Goal: Book appointment/travel/reservation

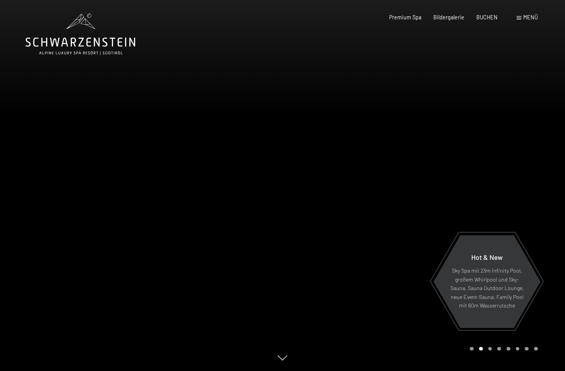
click at [491, 21] on div "Buchen Anfragen Premium Spa Bildergalerie BUCHEN Menü DE IT EN Gutschein Bilder…" at bounding box center [451, 18] width 172 height 8
click at [491, 17] on span "BUCHEN" at bounding box center [487, 16] width 21 height 7
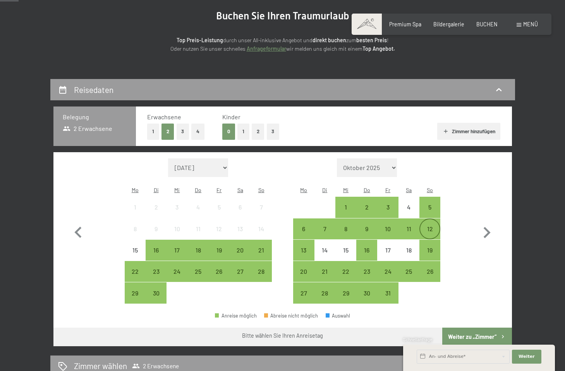
click at [435, 226] on div "12" at bounding box center [429, 235] width 19 height 19
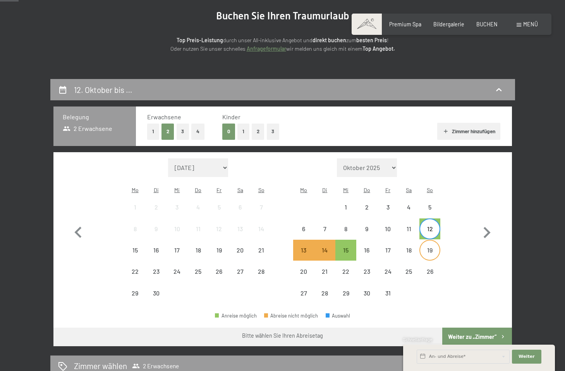
click at [427, 241] on div "19" at bounding box center [429, 250] width 19 height 19
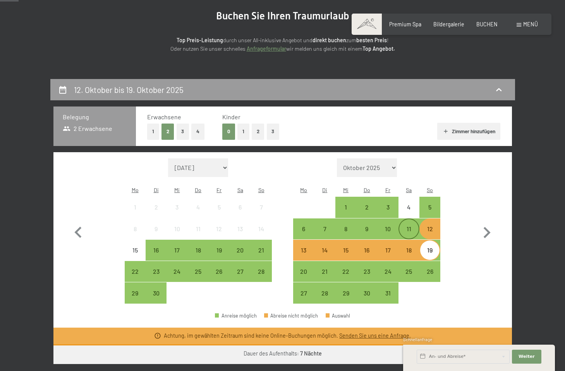
click at [415, 226] on div "11" at bounding box center [409, 235] width 19 height 19
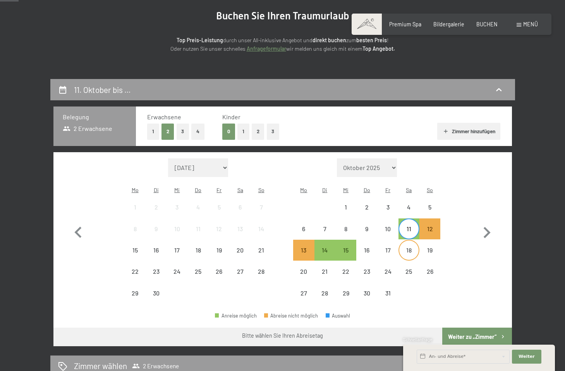
click at [412, 241] on div "18" at bounding box center [409, 250] width 19 height 19
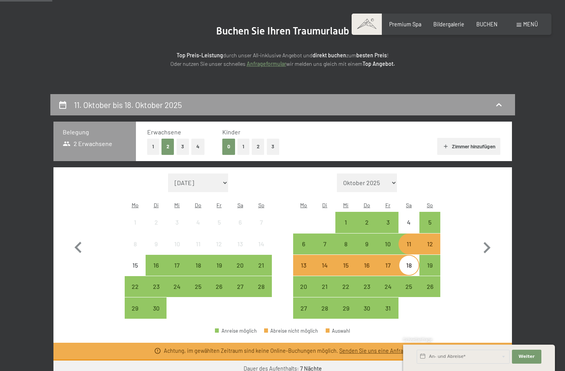
scroll to position [68, 0]
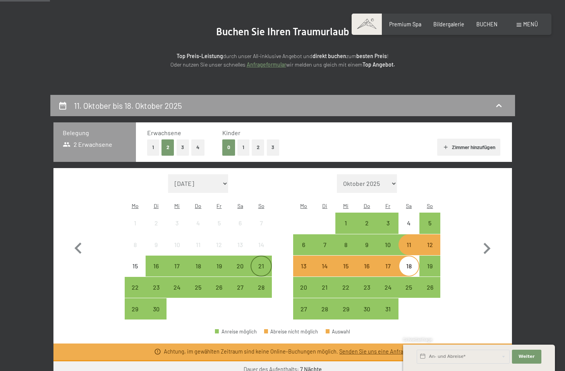
click at [265, 263] on div "21" at bounding box center [261, 272] width 19 height 19
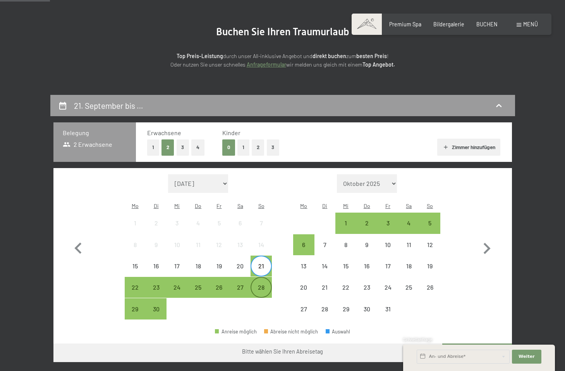
click at [261, 278] on div "28" at bounding box center [261, 287] width 19 height 19
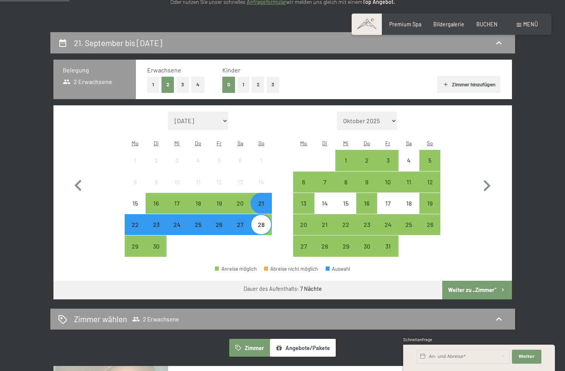
scroll to position [131, 0]
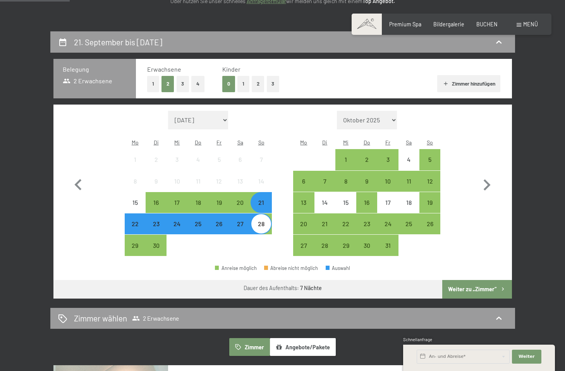
click at [463, 280] on button "Weiter zu „Zimmer“" at bounding box center [477, 289] width 69 height 19
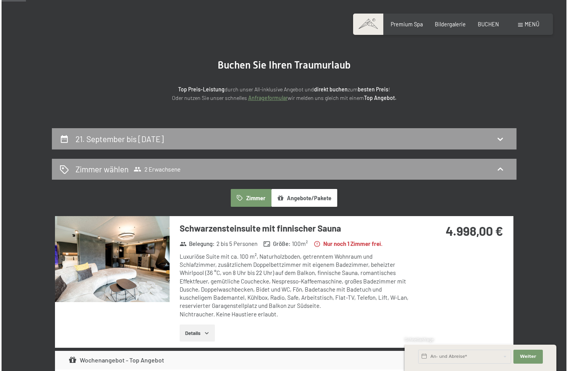
scroll to position [28, 0]
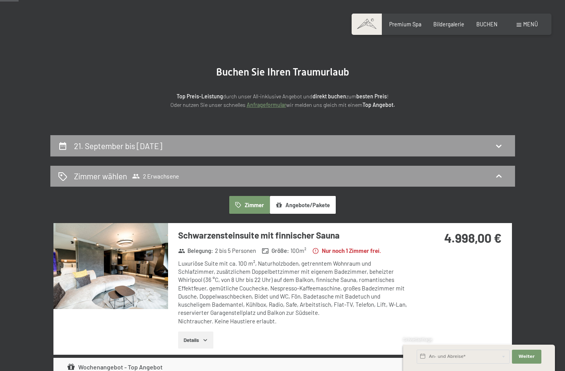
click at [522, 28] on div "Buchen Anfragen Premium Spa Bildergalerie BUCHEN Menü DE IT EN Gutschein Bilder…" at bounding box center [451, 25] width 172 height 8
click at [522, 27] on div "Menü" at bounding box center [527, 25] width 21 height 8
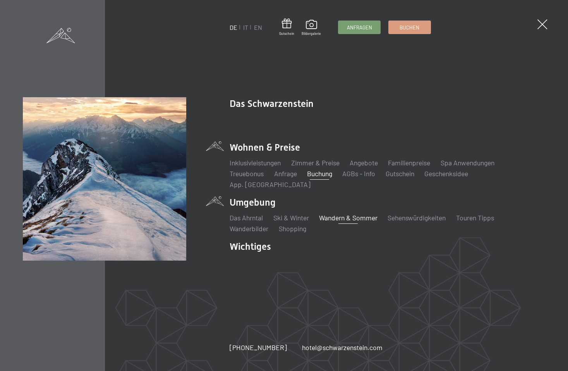
click at [362, 214] on link "Wandern & Sommer" at bounding box center [348, 218] width 59 height 9
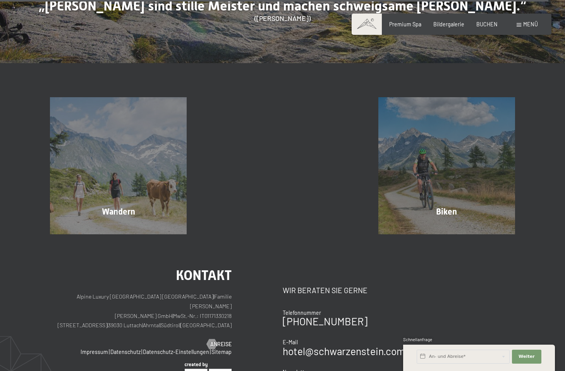
scroll to position [3495, 0]
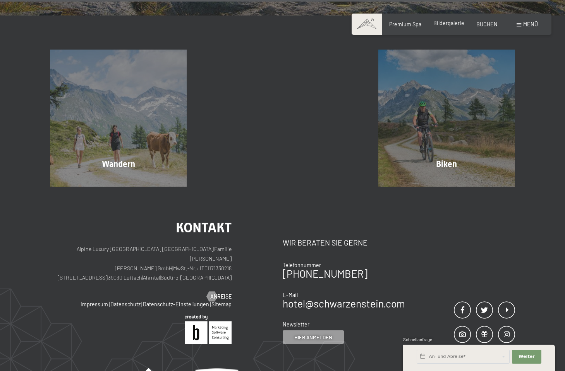
click at [450, 23] on span "Bildergalerie" at bounding box center [449, 23] width 31 height 7
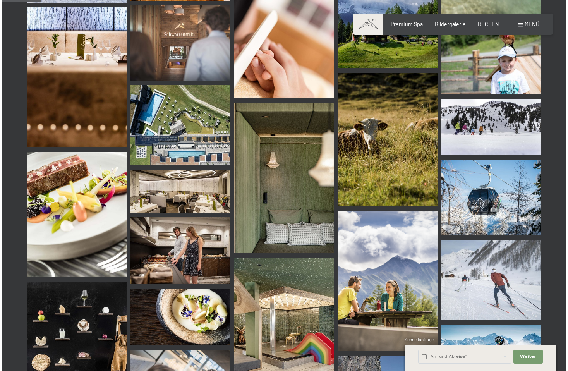
scroll to position [528, 0]
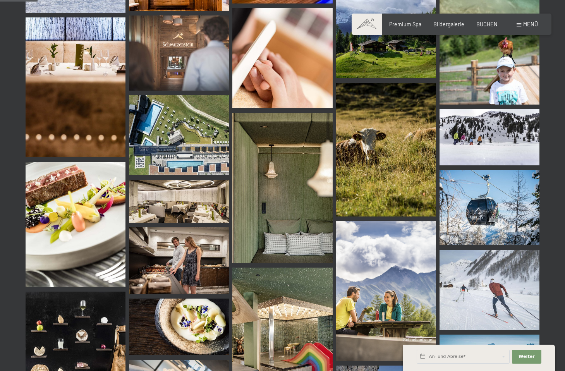
click at [525, 25] on span "Menü" at bounding box center [531, 24] width 15 height 7
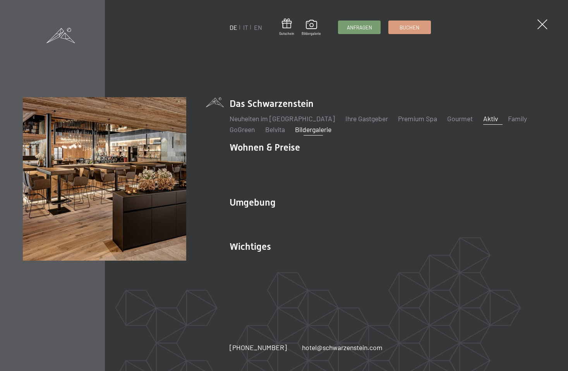
click at [484, 123] on link "Aktiv" at bounding box center [491, 118] width 15 height 9
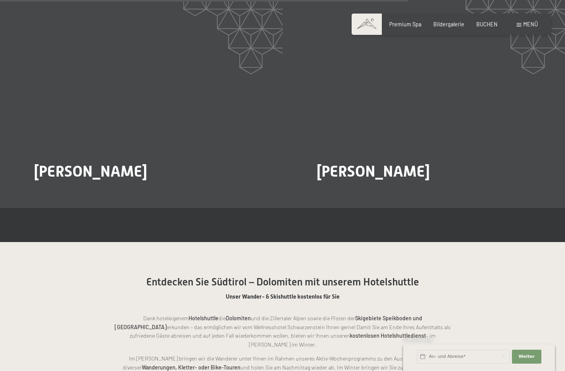
scroll to position [1318, 0]
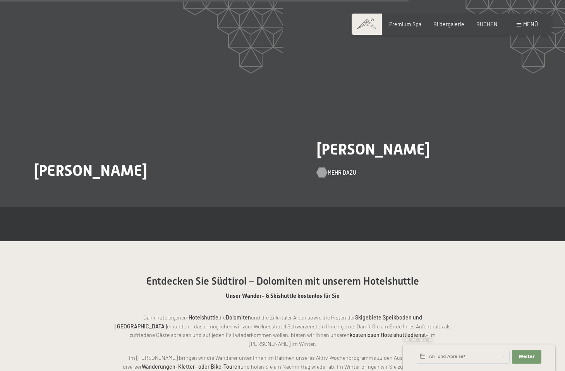
click at [338, 169] on span "Mehr dazu" at bounding box center [342, 173] width 29 height 8
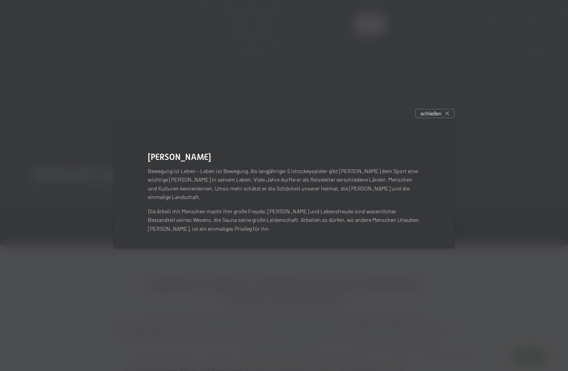
click at [427, 112] on div at bounding box center [284, 185] width 568 height 371
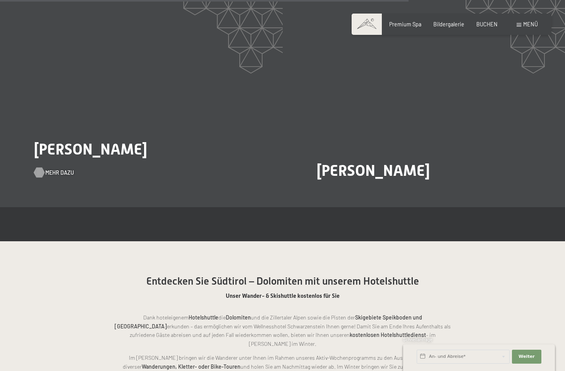
click at [67, 159] on div "Heinrich Marcher Mehr dazu" at bounding box center [141, 101] width 283 height 212
click at [62, 169] on span "Mehr dazu" at bounding box center [59, 173] width 29 height 8
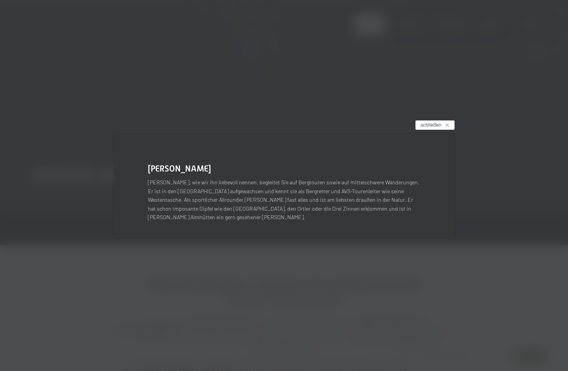
click at [427, 128] on span "schließen" at bounding box center [431, 124] width 21 height 7
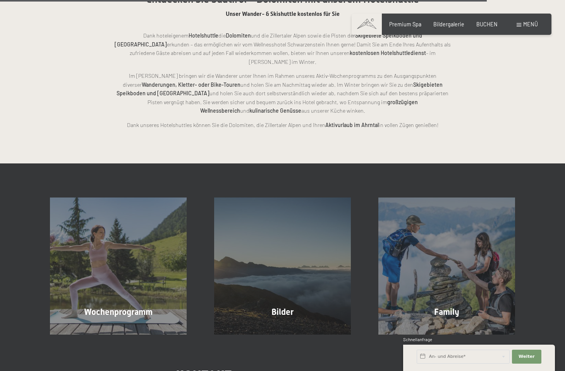
scroll to position [1601, 0]
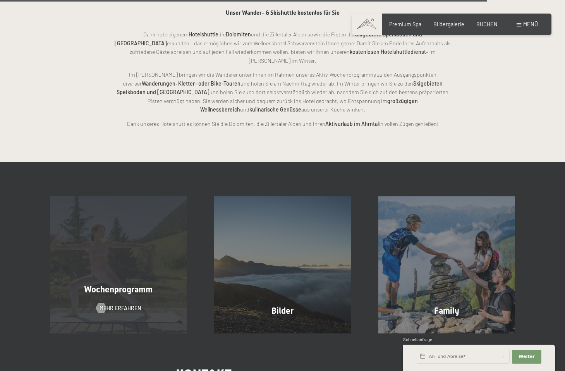
click at [139, 285] on span "Wochenprogramm" at bounding box center [118, 290] width 69 height 10
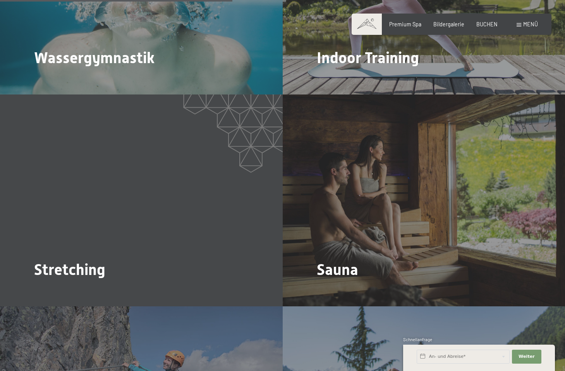
scroll to position [1185, 0]
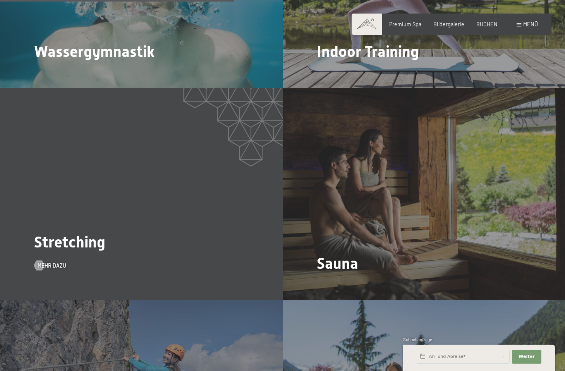
click at [279, 170] on div "Stretching Mehr dazu" at bounding box center [141, 194] width 283 height 212
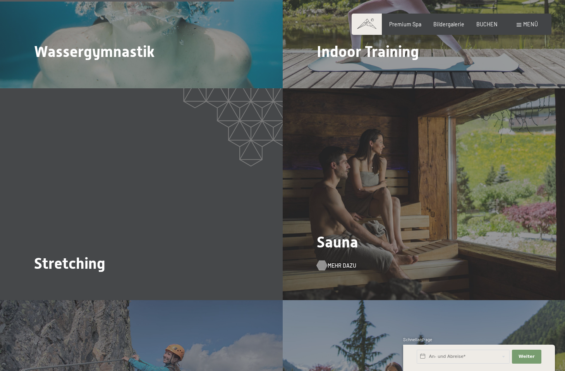
click at [339, 262] on span "Mehr dazu" at bounding box center [342, 266] width 29 height 8
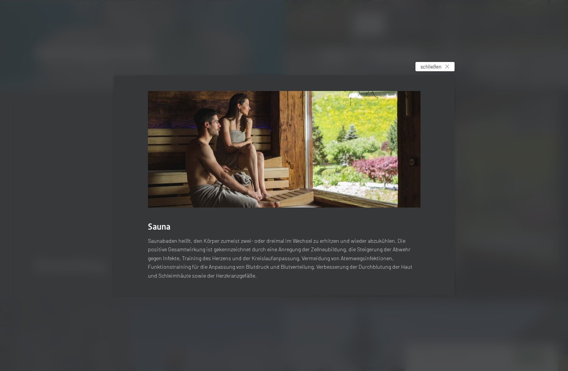
click at [427, 65] on span "schließen" at bounding box center [431, 66] width 21 height 7
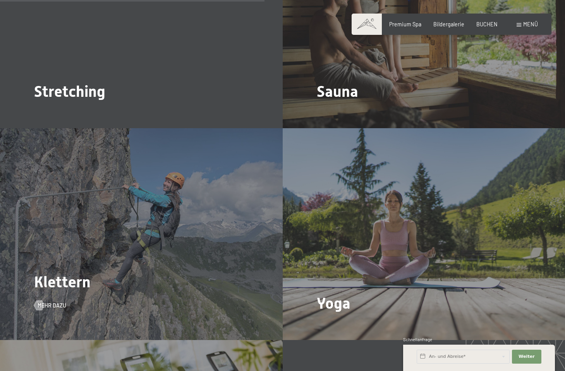
scroll to position [1365, 0]
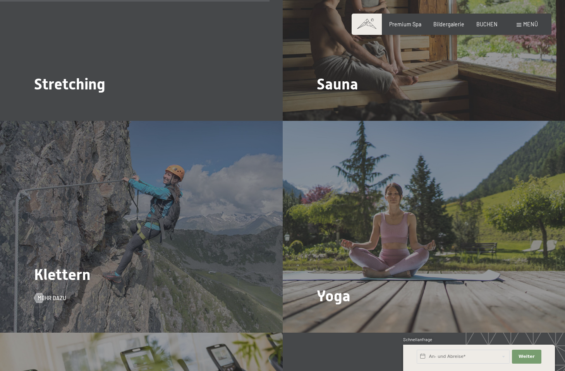
click at [142, 248] on div "Klettern Mehr dazu" at bounding box center [141, 227] width 283 height 212
click at [56, 295] on span "Mehr dazu" at bounding box center [59, 299] width 29 height 8
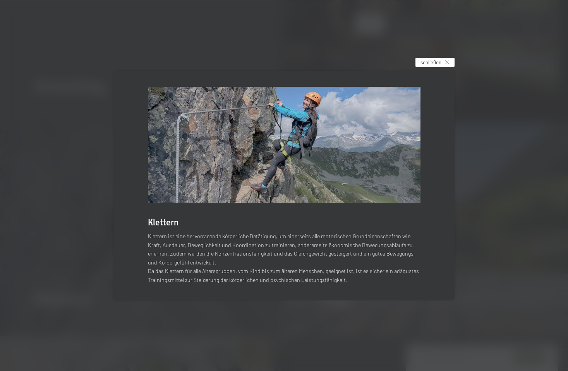
click at [441, 67] on div "schließen" at bounding box center [435, 62] width 39 height 9
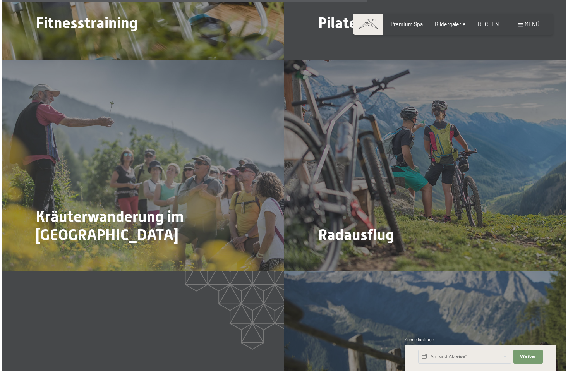
scroll to position [1850, 0]
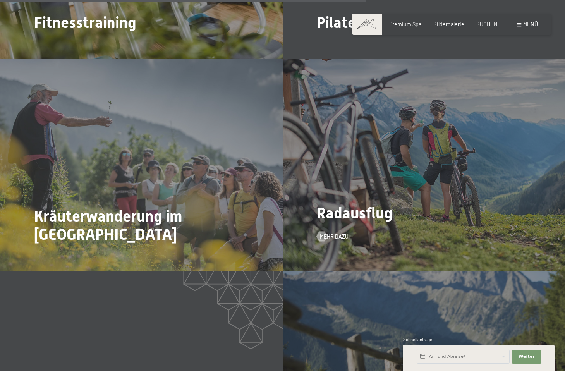
click at [415, 148] on div "Radausflug Mehr dazu" at bounding box center [424, 165] width 283 height 212
click at [344, 233] on span "Mehr dazu" at bounding box center [342, 237] width 29 height 8
